Goal: Find specific page/section: Find specific page/section

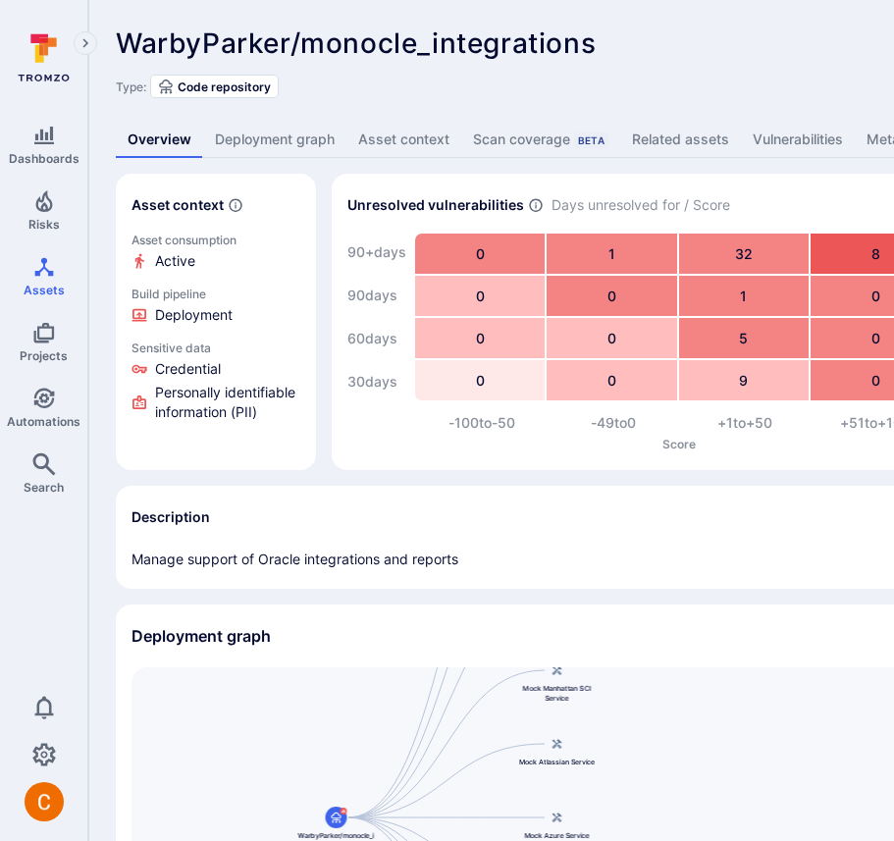
click at [267, 146] on link "Deployment graph" at bounding box center [274, 140] width 143 height 36
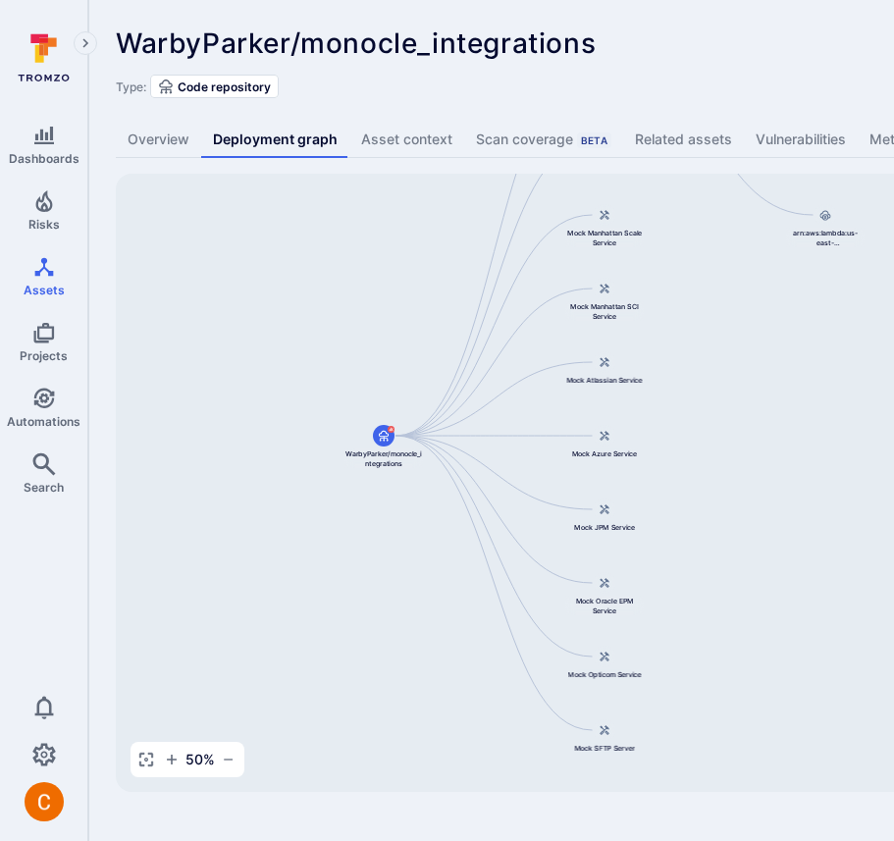
drag, startPoint x: 537, startPoint y: 453, endPoint x: 386, endPoint y: 339, distance: 189.8
click at [386, 339] on div "Monocle Integrations WarbyParker/monocle_integrations Mock Oracle ERP Service M…" at bounding box center [756, 483] width 1280 height 618
